Goal: Download file/media

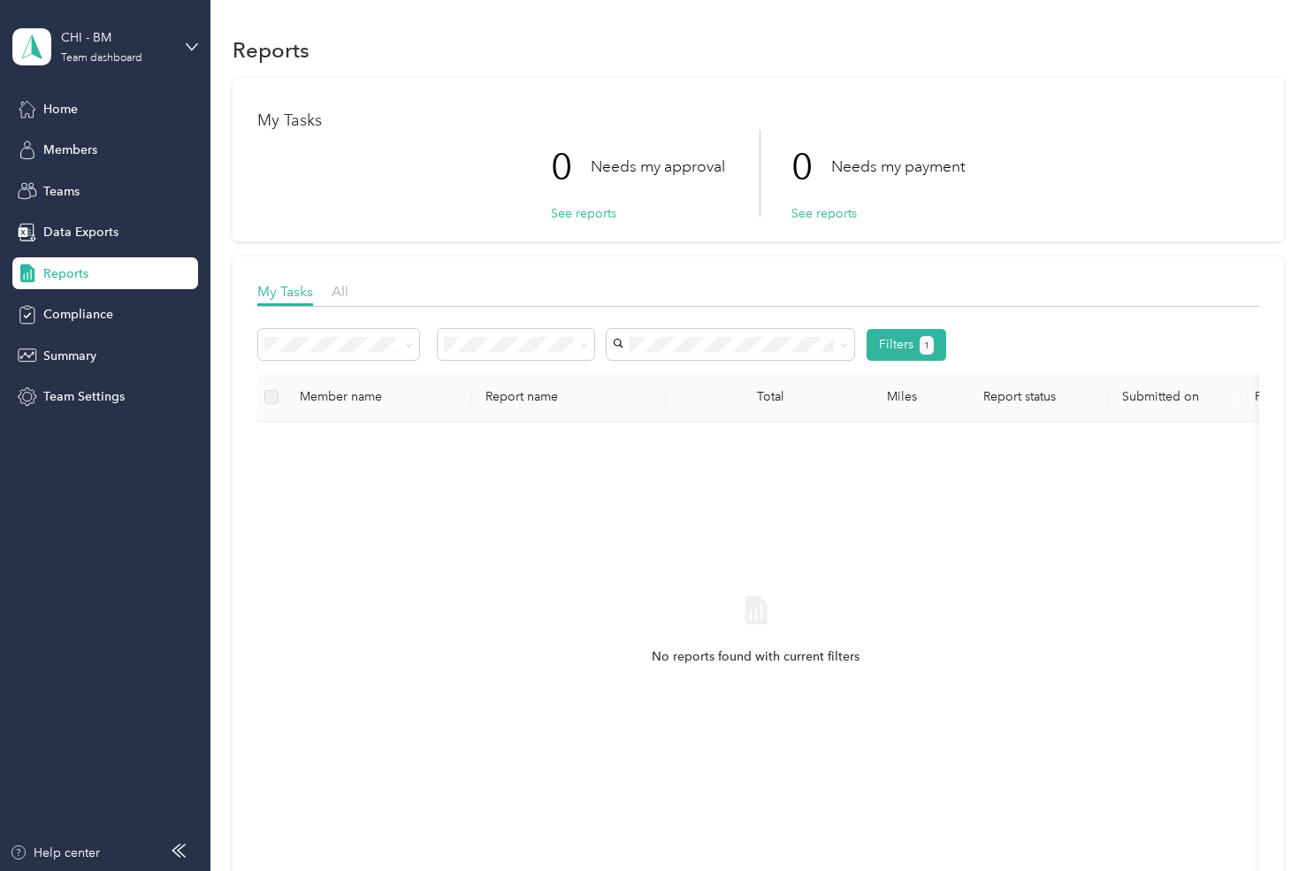
click at [469, 369] on div "All" at bounding box center [516, 373] width 132 height 19
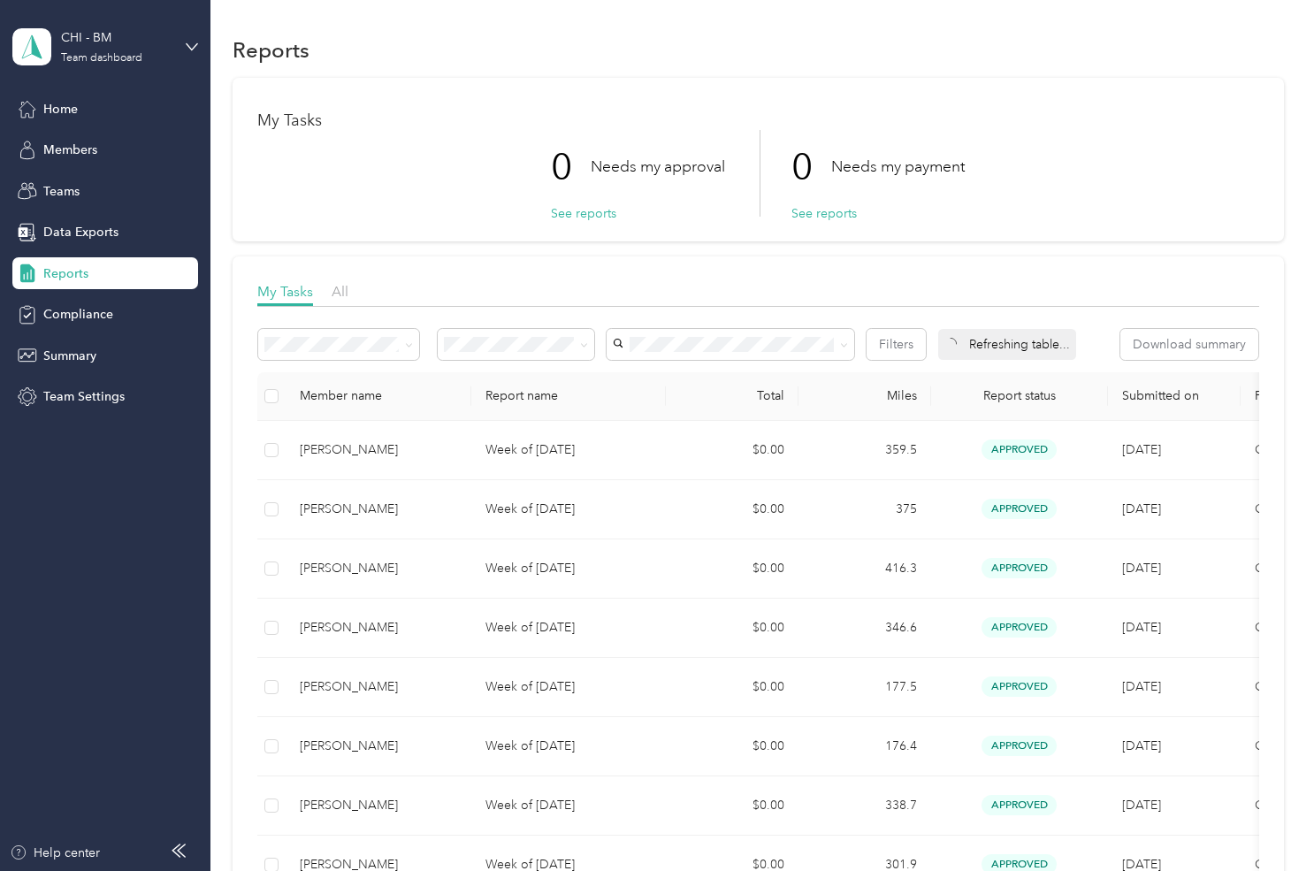
click at [1034, 174] on div "0 Needs my approval See reports 0 Needs my payment See reports" at bounding box center [758, 173] width 1002 height 87
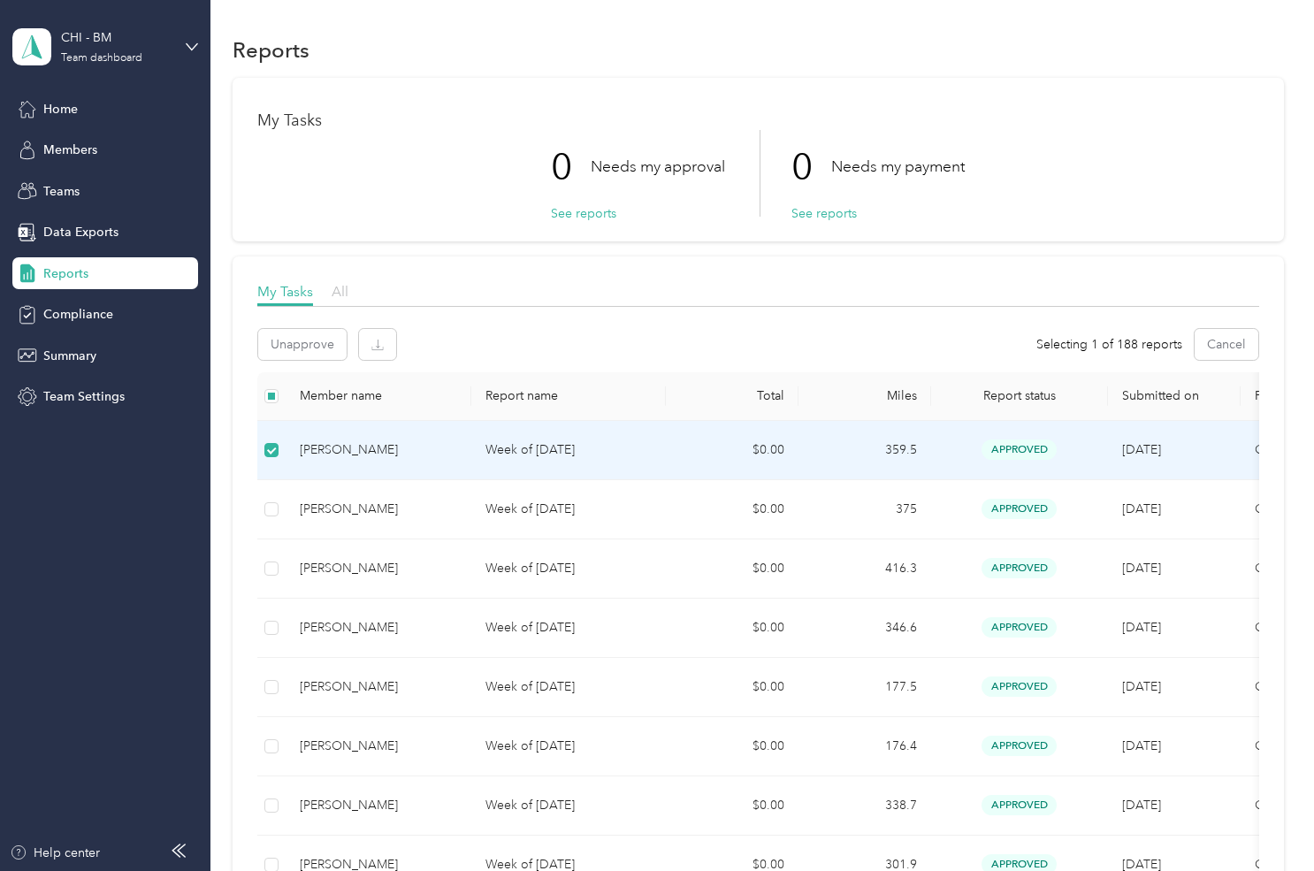
click at [340, 299] on span "All" at bounding box center [340, 291] width 17 height 17
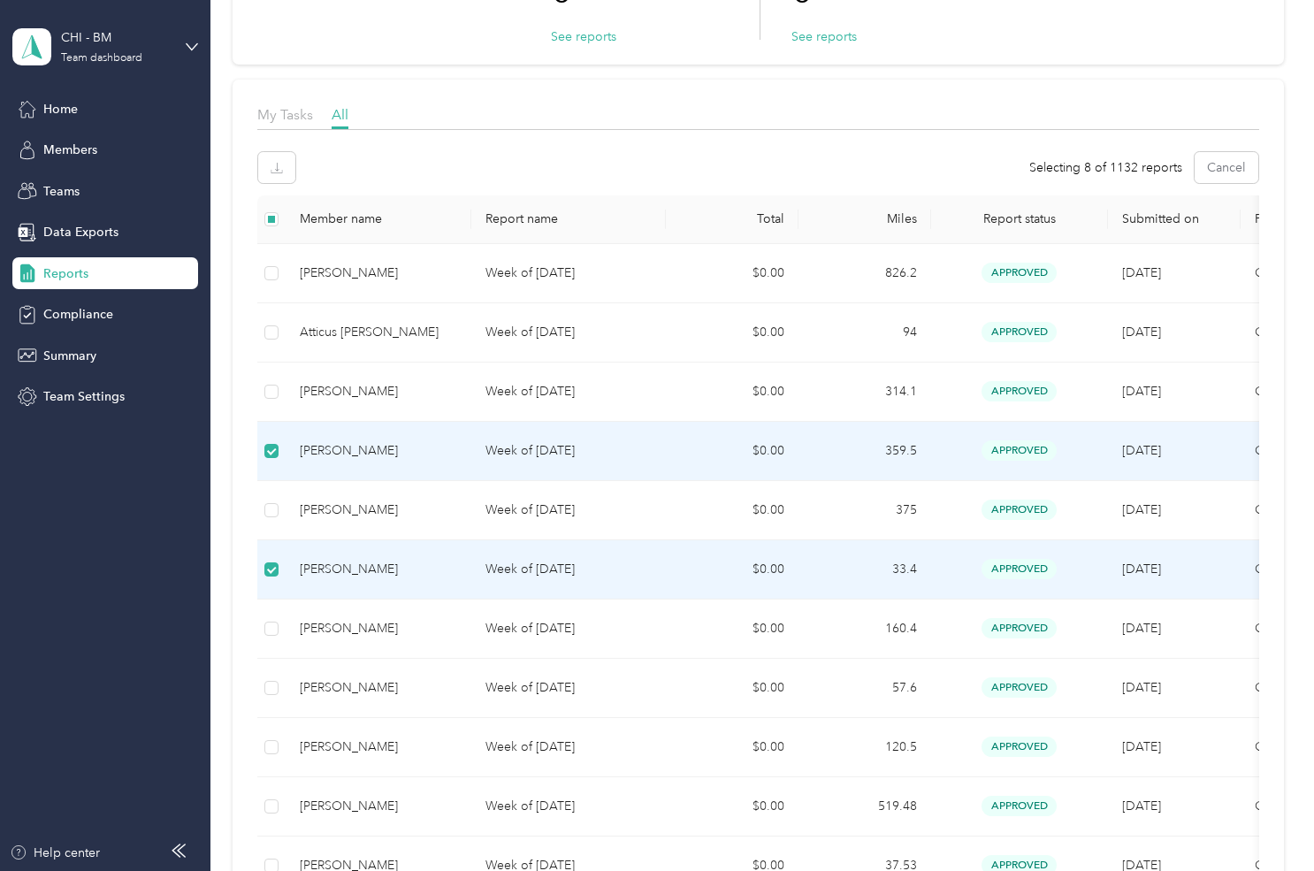
scroll to position [88, 0]
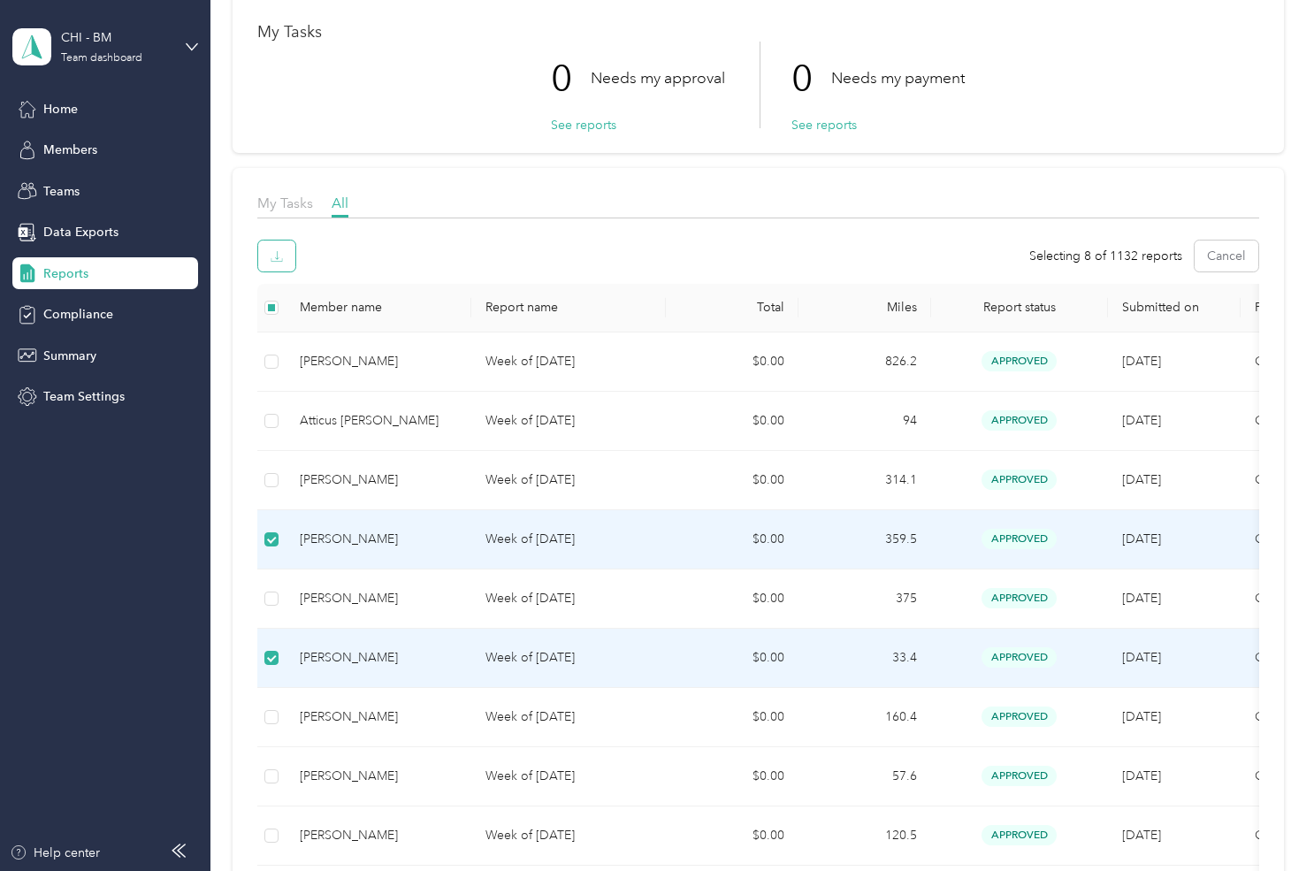
click at [281, 264] on button "button" at bounding box center [276, 255] width 37 height 31
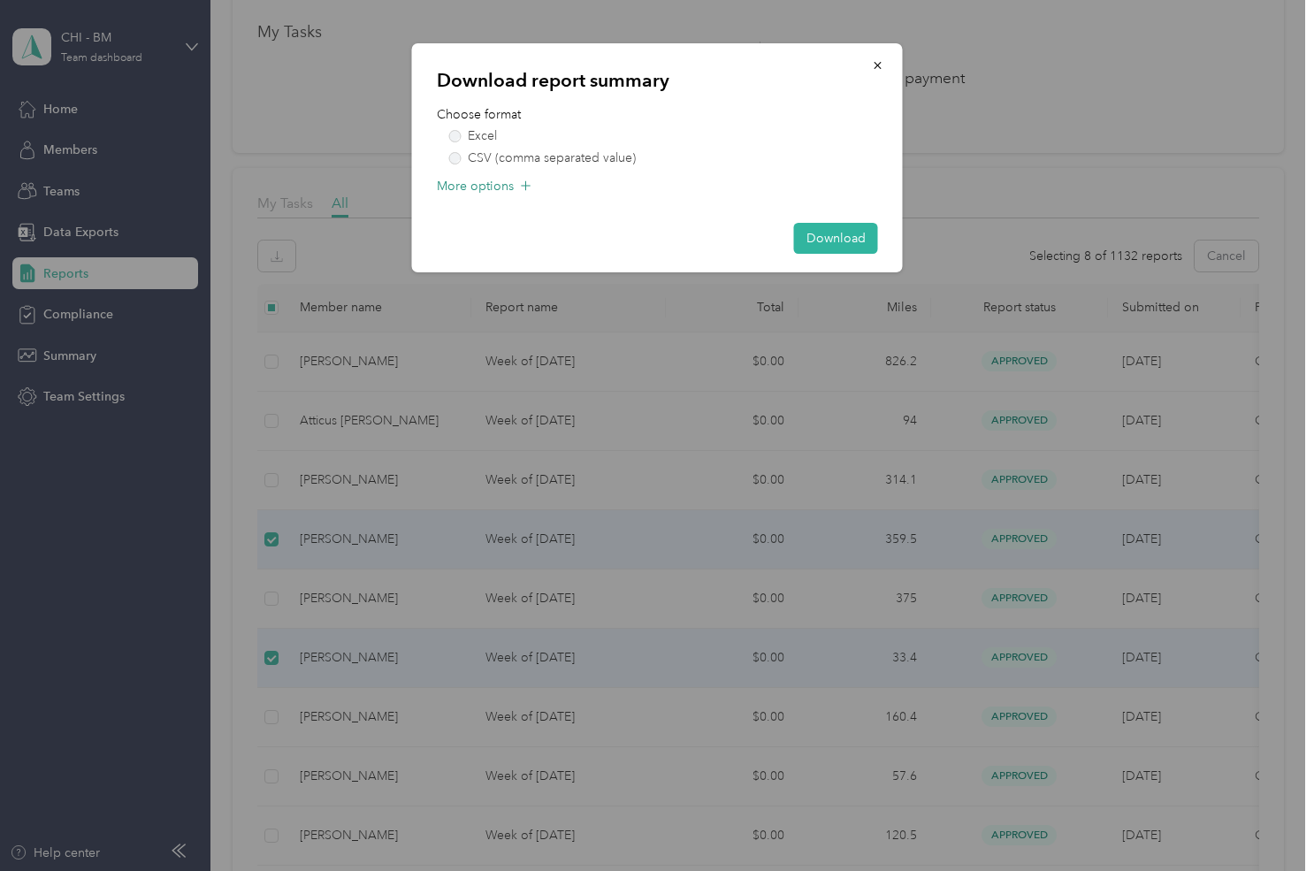
click at [503, 194] on span "More options" at bounding box center [475, 186] width 77 height 19
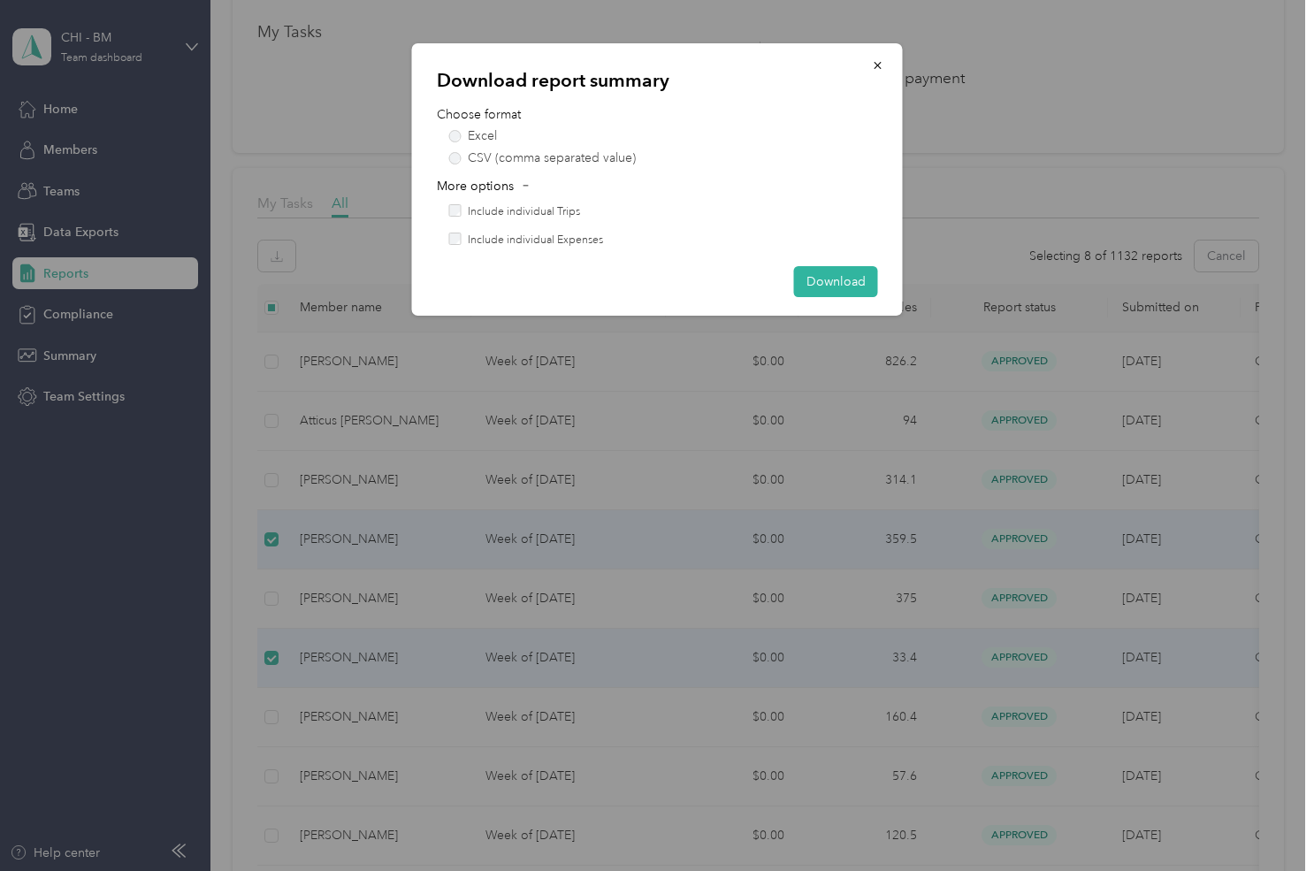
click at [463, 210] on div "Include individual Trips" at bounding box center [663, 212] width 429 height 16
click at [806, 278] on button "Download" at bounding box center [836, 281] width 84 height 31
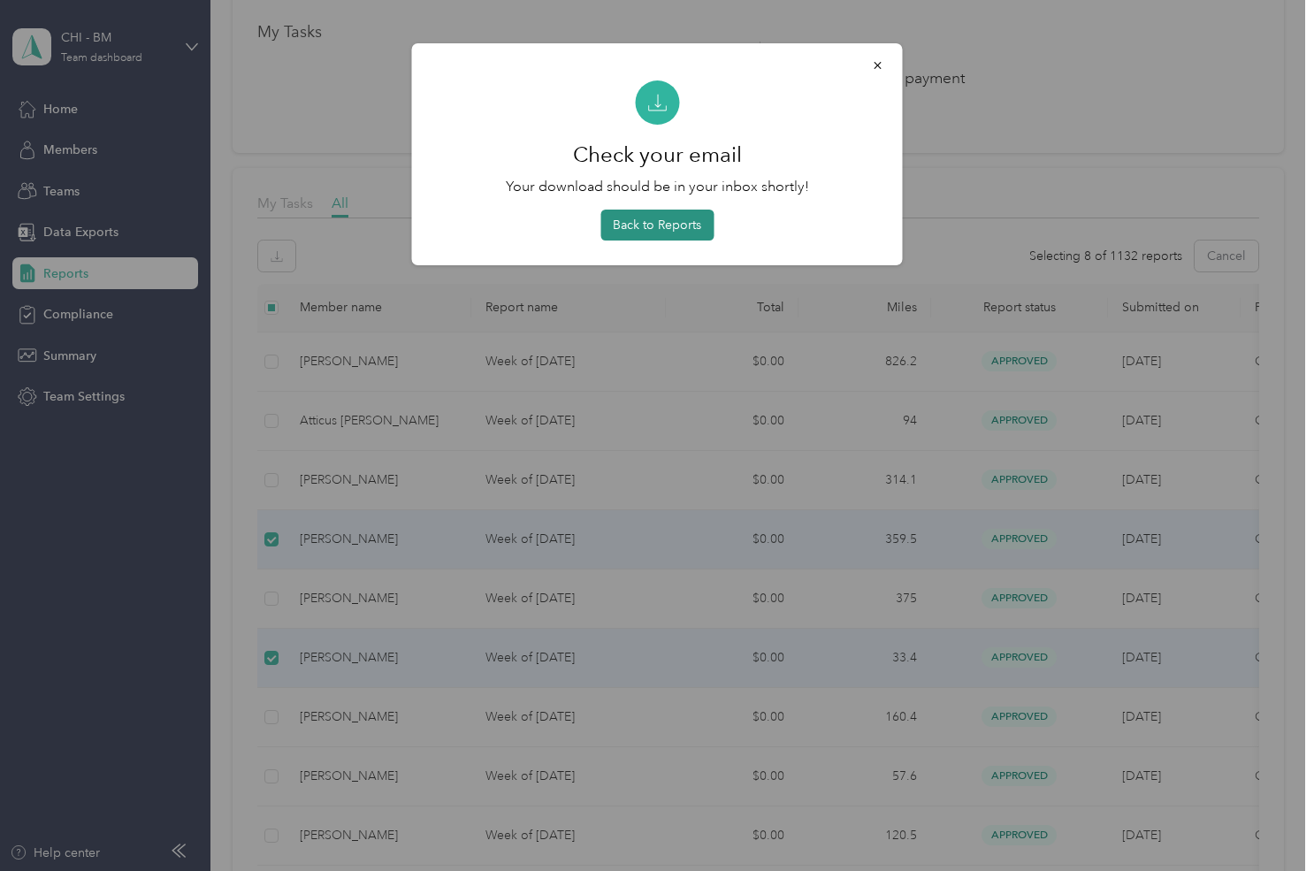
click at [691, 224] on button "Back to Reports" at bounding box center [656, 225] width 113 height 31
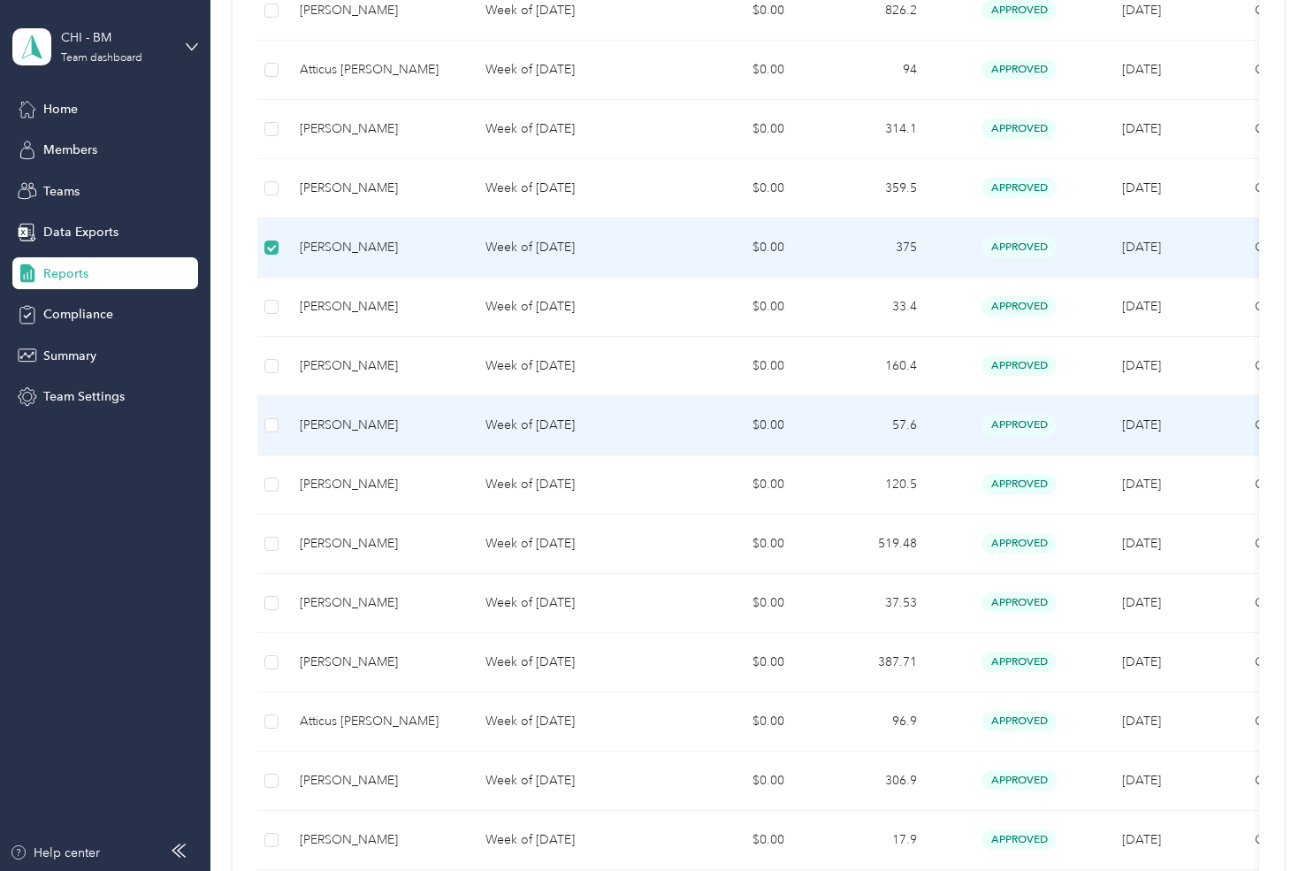
scroll to position [442, 0]
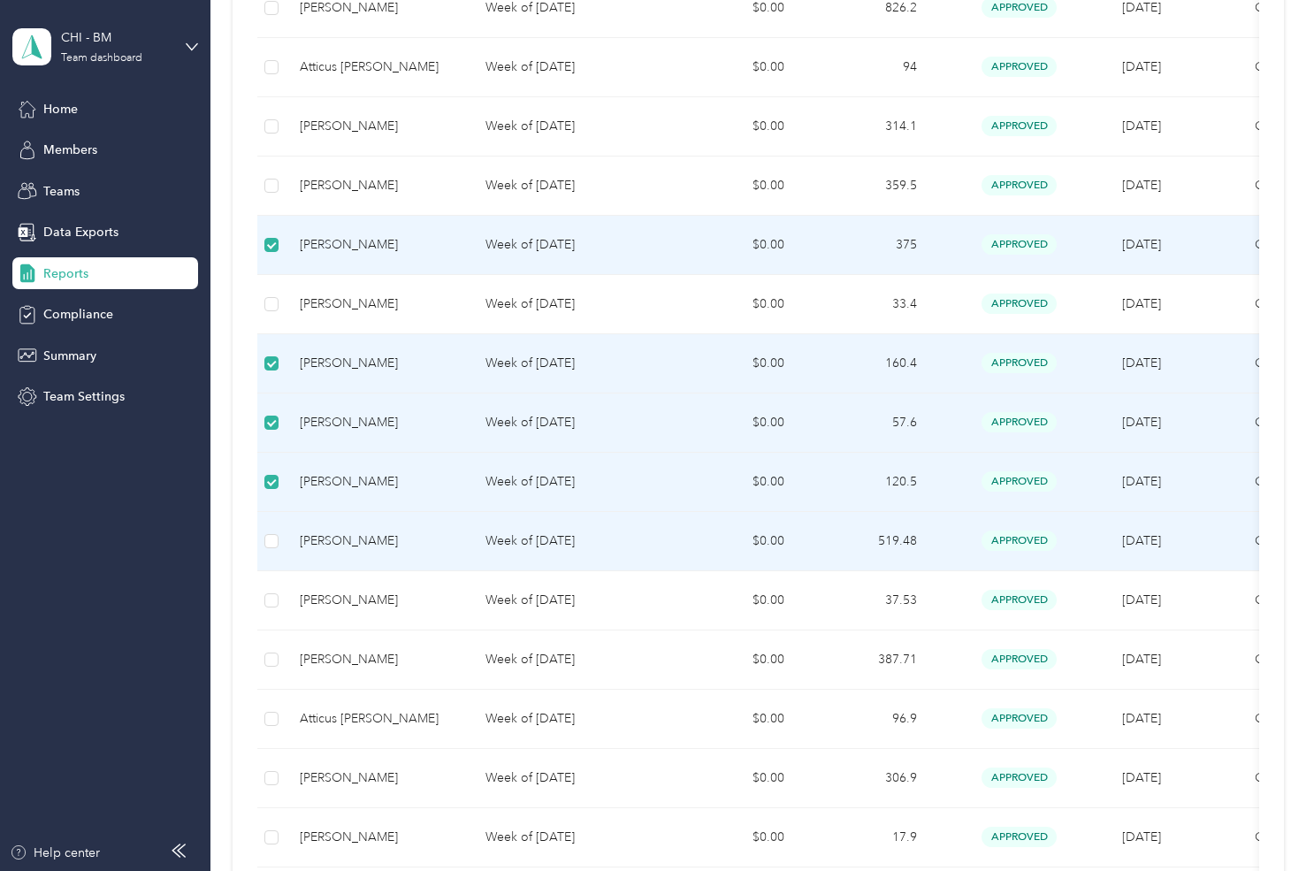
click at [278, 545] on td at bounding box center [271, 541] width 28 height 59
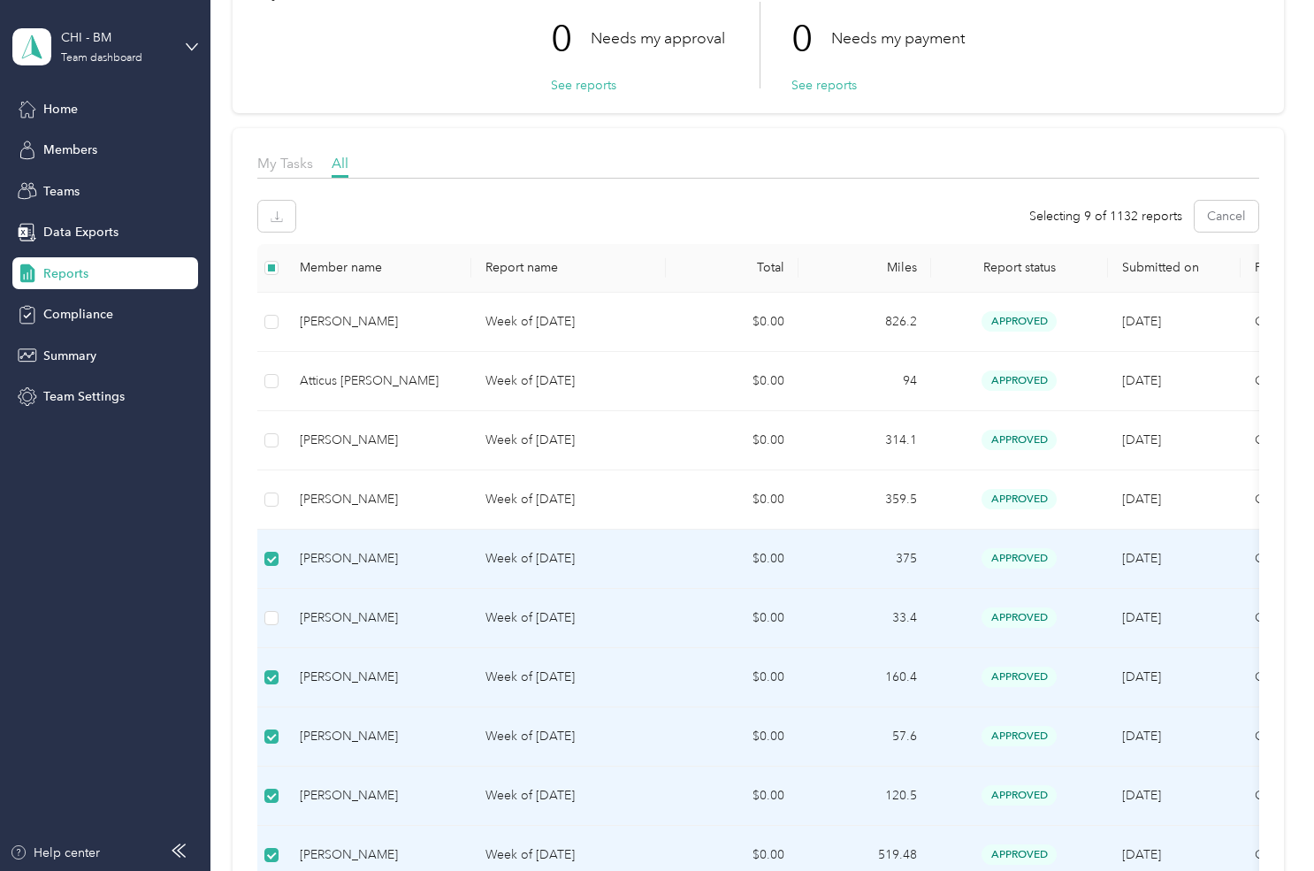
scroll to position [88, 0]
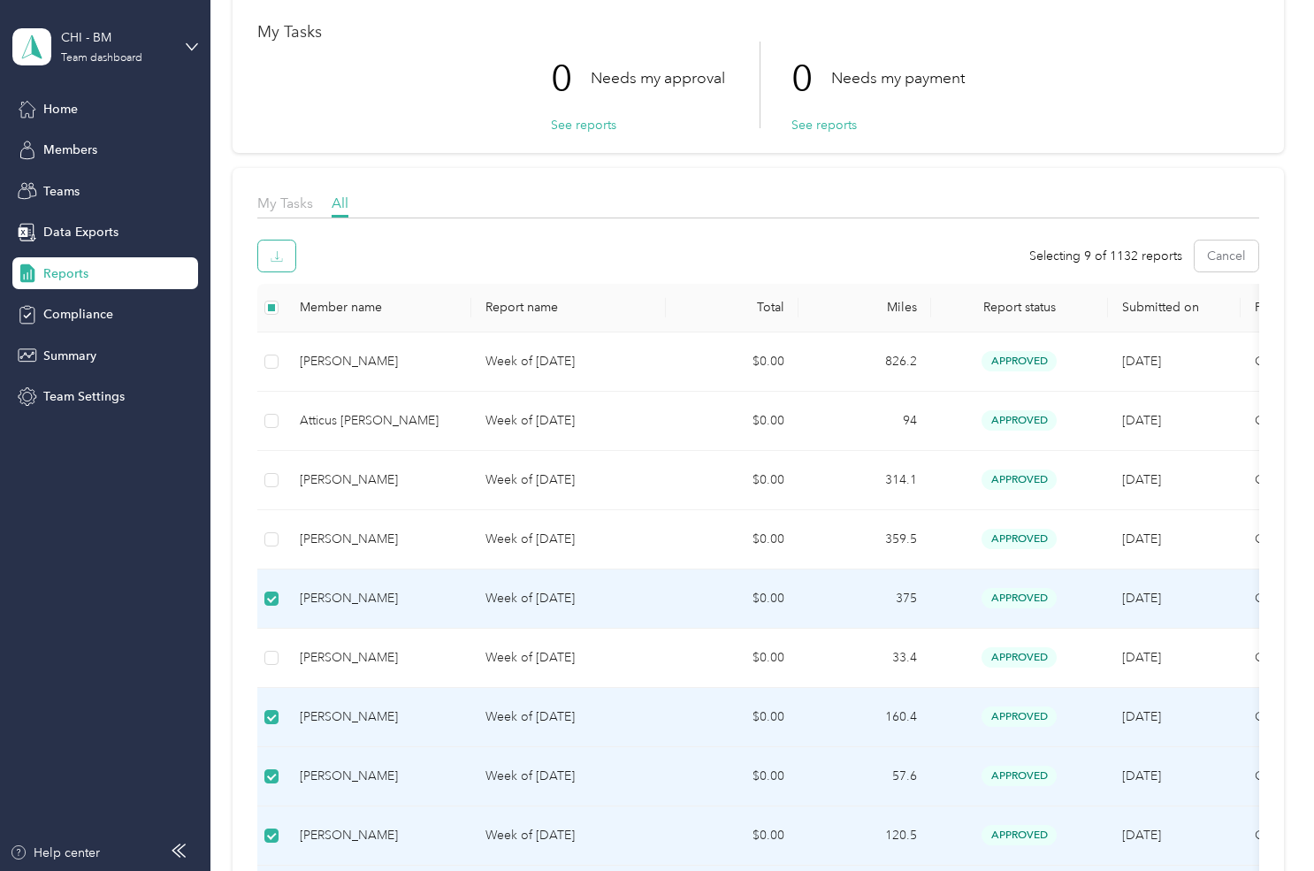
click at [287, 258] on button "button" at bounding box center [276, 255] width 37 height 31
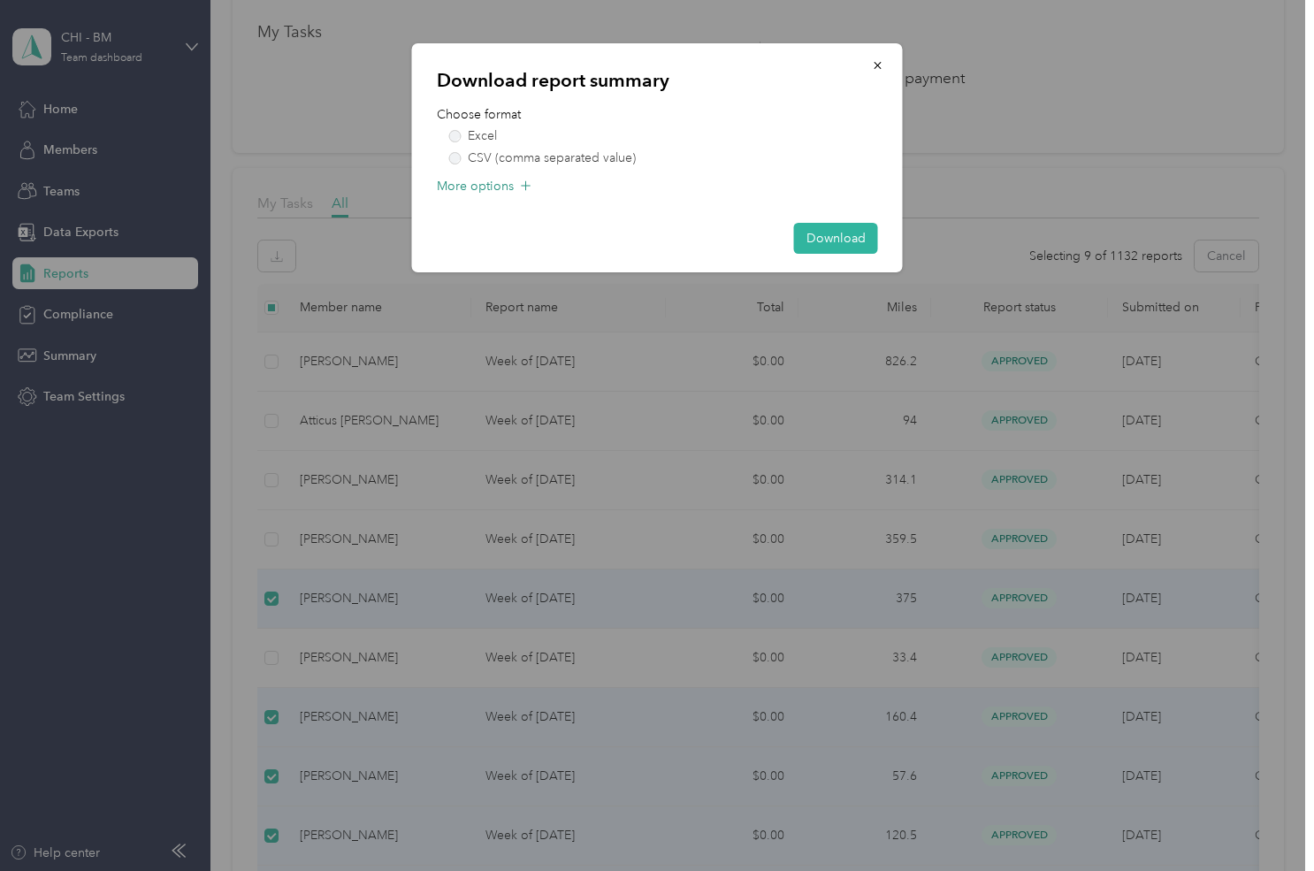
click at [476, 179] on span "More options" at bounding box center [475, 186] width 77 height 19
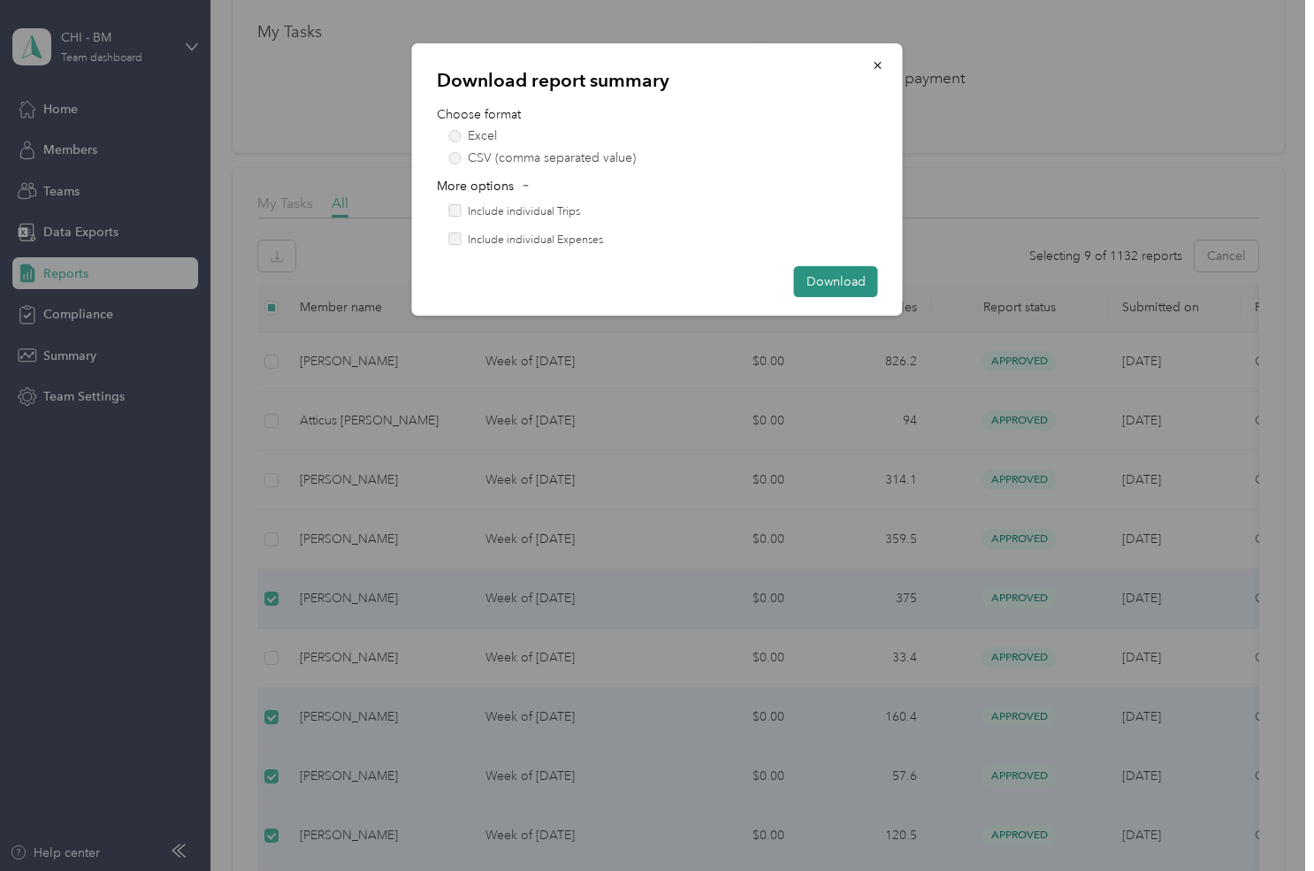
click at [825, 287] on button "Download" at bounding box center [836, 281] width 84 height 31
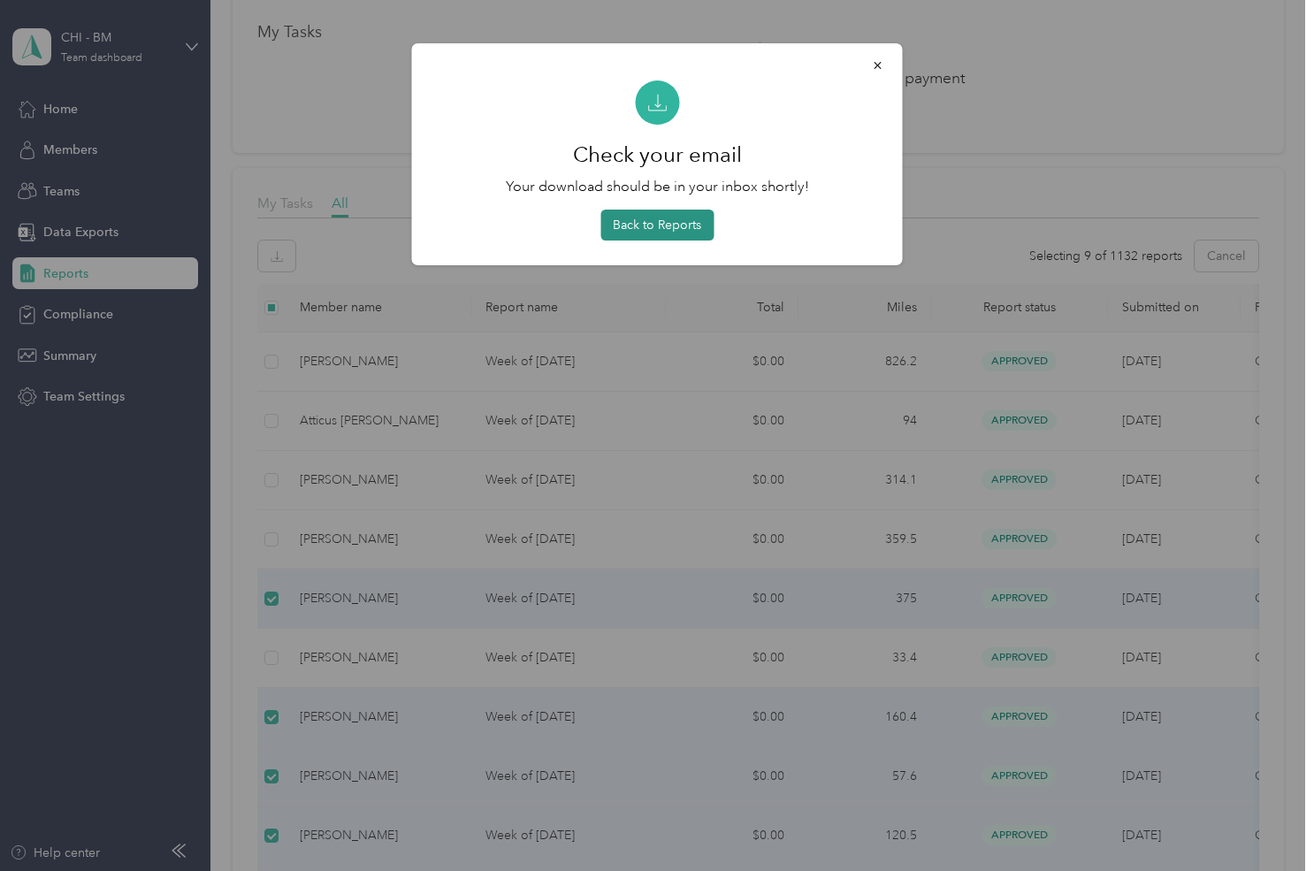
click at [681, 222] on button "Back to Reports" at bounding box center [656, 225] width 113 height 31
